Goal: Task Accomplishment & Management: Manage account settings

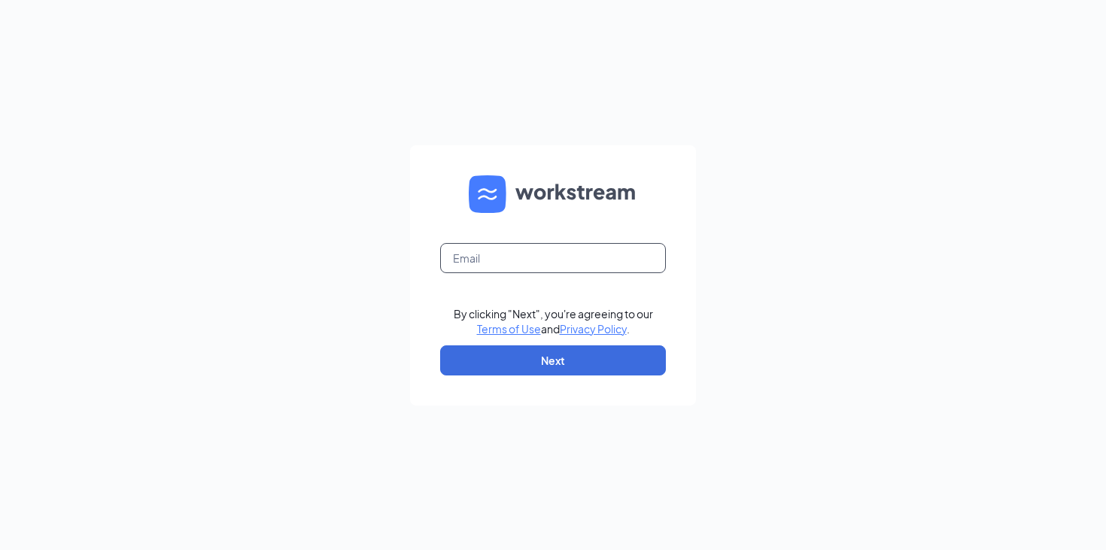
click at [517, 262] on input "text" at bounding box center [553, 258] width 226 height 30
type input "[EMAIL_ADDRESS][DOMAIN_NAME]"
click at [591, 339] on form "[EMAIL_ADDRESS][DOMAIN_NAME] Email field is required By clicking "Next", you're…" at bounding box center [553, 275] width 286 height 260
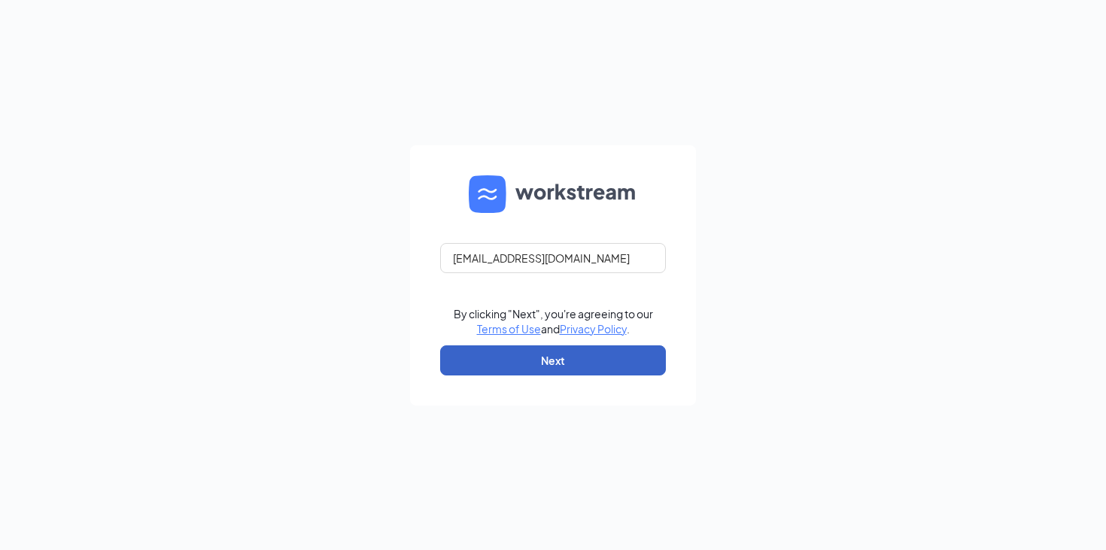
click at [591, 354] on button "Next" at bounding box center [553, 360] width 226 height 30
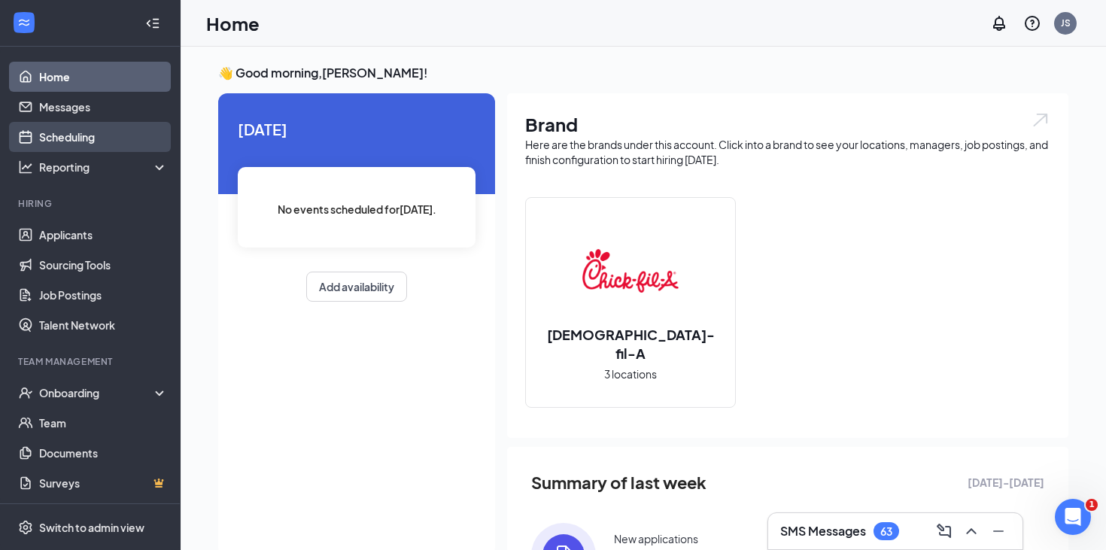
click at [71, 142] on link "Scheduling" at bounding box center [103, 137] width 129 height 30
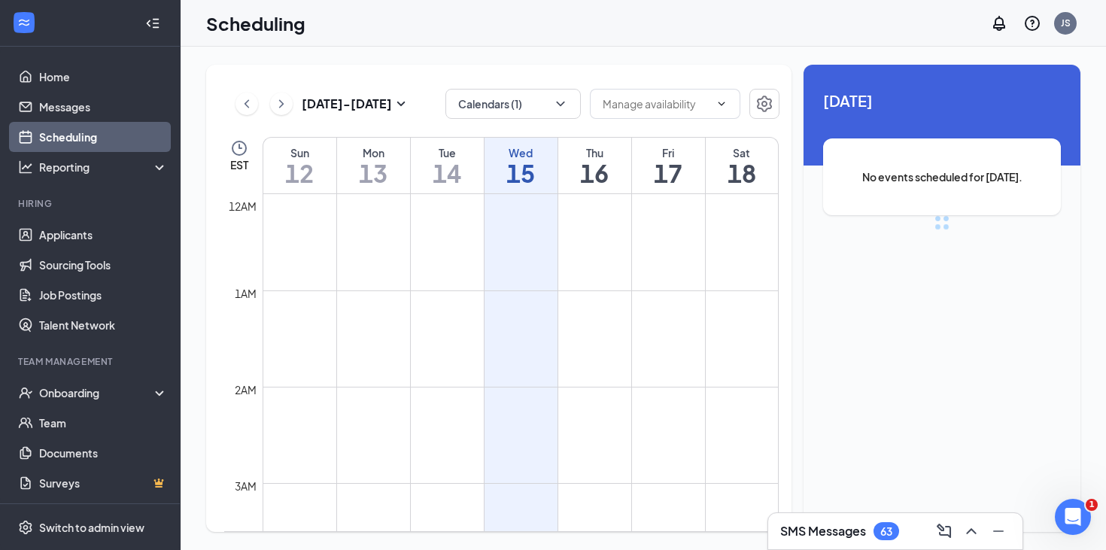
scroll to position [740, 0]
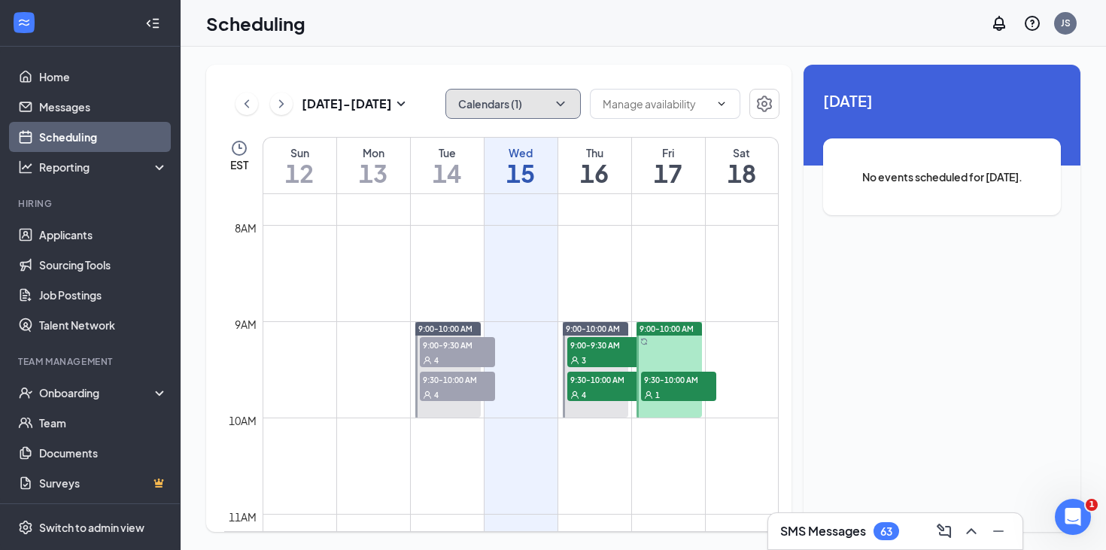
click at [575, 105] on button "Calendars (1)" at bounding box center [512, 104] width 135 height 30
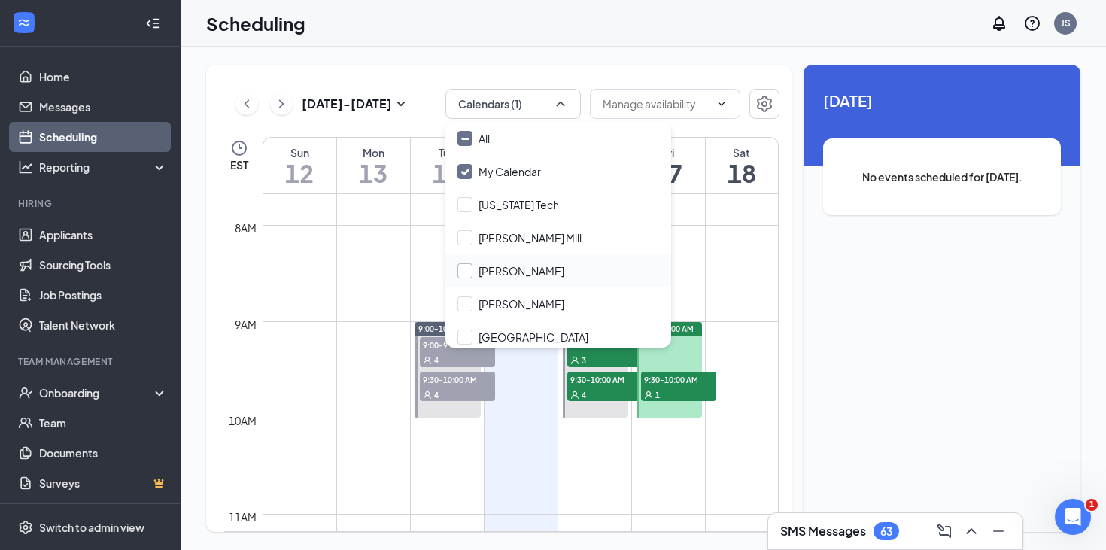
click at [469, 271] on input "John Diamond" at bounding box center [510, 270] width 107 height 15
checkbox input "true"
click at [469, 305] on input "Matthew Duncan" at bounding box center [510, 303] width 107 height 15
checkbox input "true"
click at [703, 21] on div "Scheduling JS" at bounding box center [643, 23] width 925 height 47
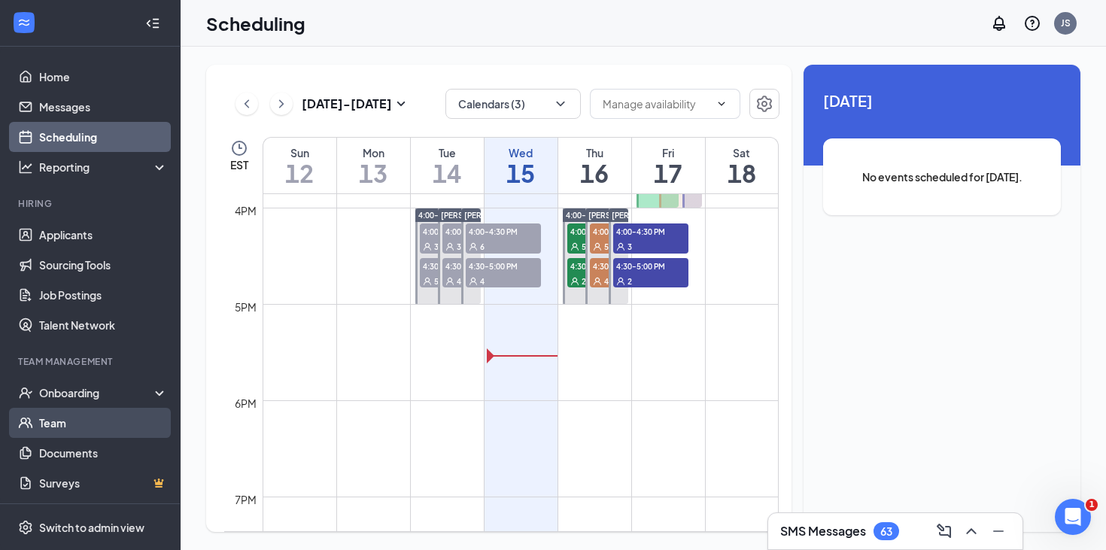
scroll to position [1, 0]
click at [70, 424] on link "Team" at bounding box center [103, 422] width 129 height 30
